Goal: Register for event/course

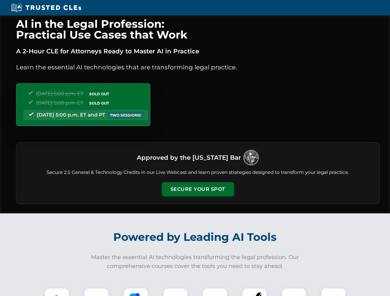
click at [198, 190] on button "Secure Your Spot" at bounding box center [198, 190] width 72 height 14
click at [57, 292] on img at bounding box center [57, 301] width 18 height 18
click at [96, 292] on div at bounding box center [96, 300] width 25 height 25
click at [136, 292] on div at bounding box center [136, 300] width 25 height 25
click at [175, 292] on img at bounding box center [175, 300] width 17 height 17
